Goal: Transaction & Acquisition: Purchase product/service

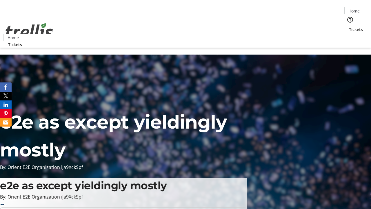
click at [349, 26] on span "Tickets" at bounding box center [356, 29] width 14 height 6
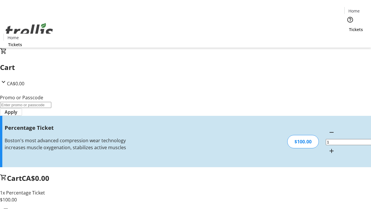
type input "BAR"
